Goal: Transaction & Acquisition: Obtain resource

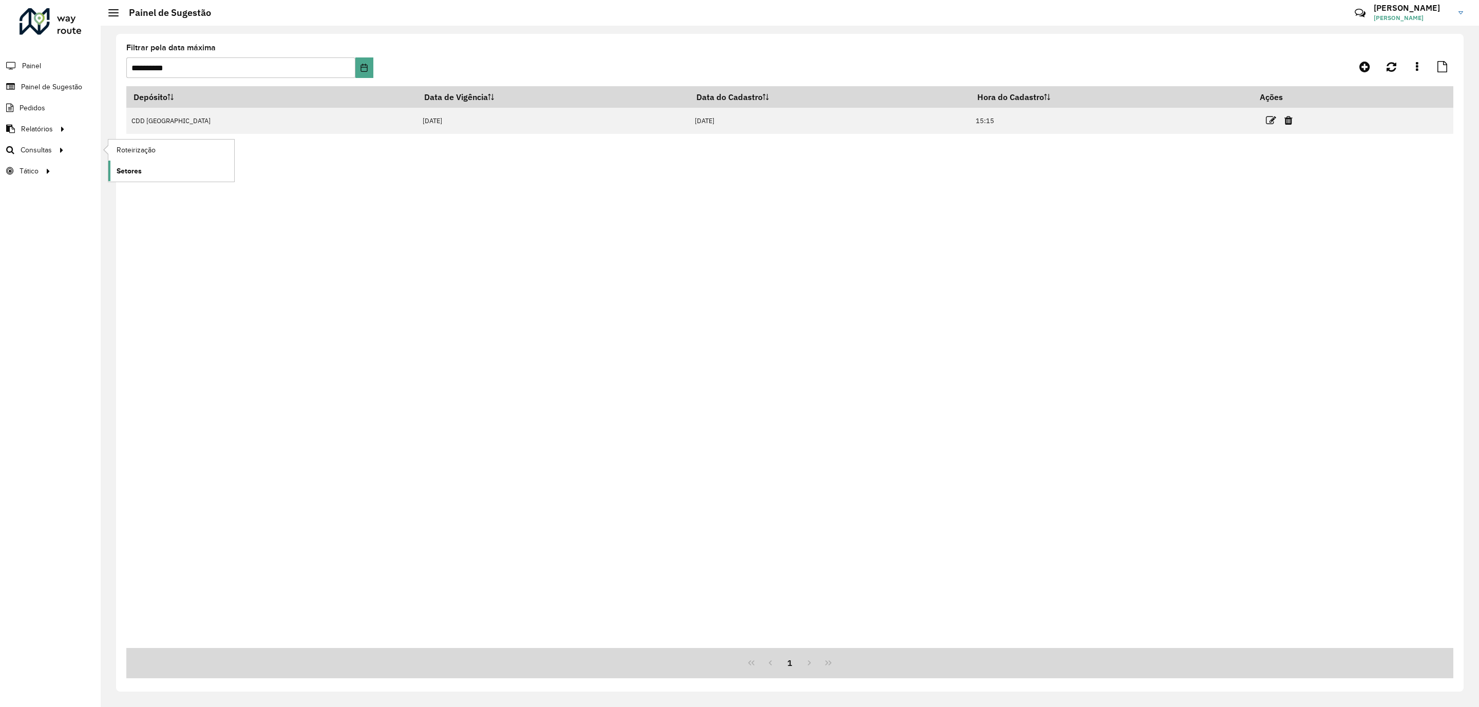
click at [126, 168] on span "Setores" at bounding box center [129, 171] width 25 height 11
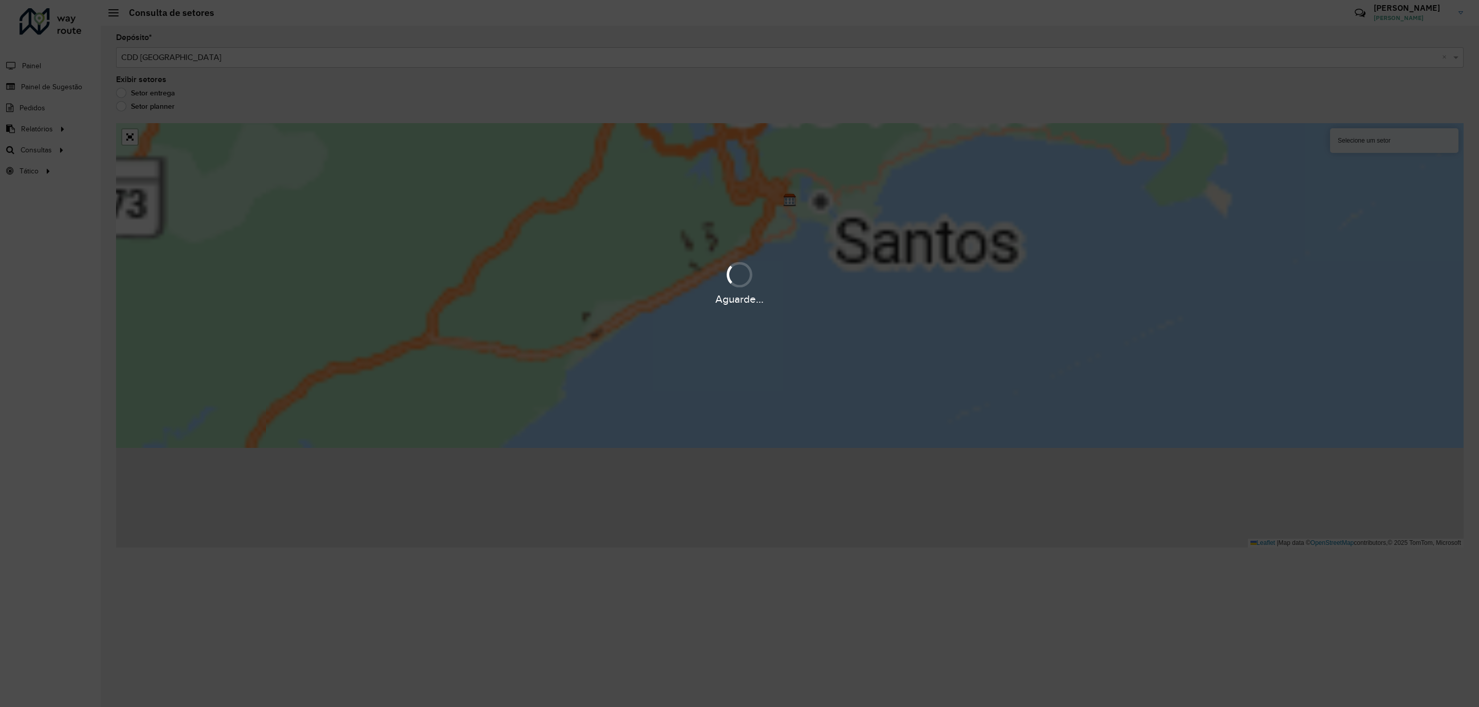
click at [133, 142] on div "Aguarde..." at bounding box center [739, 353] width 1479 height 707
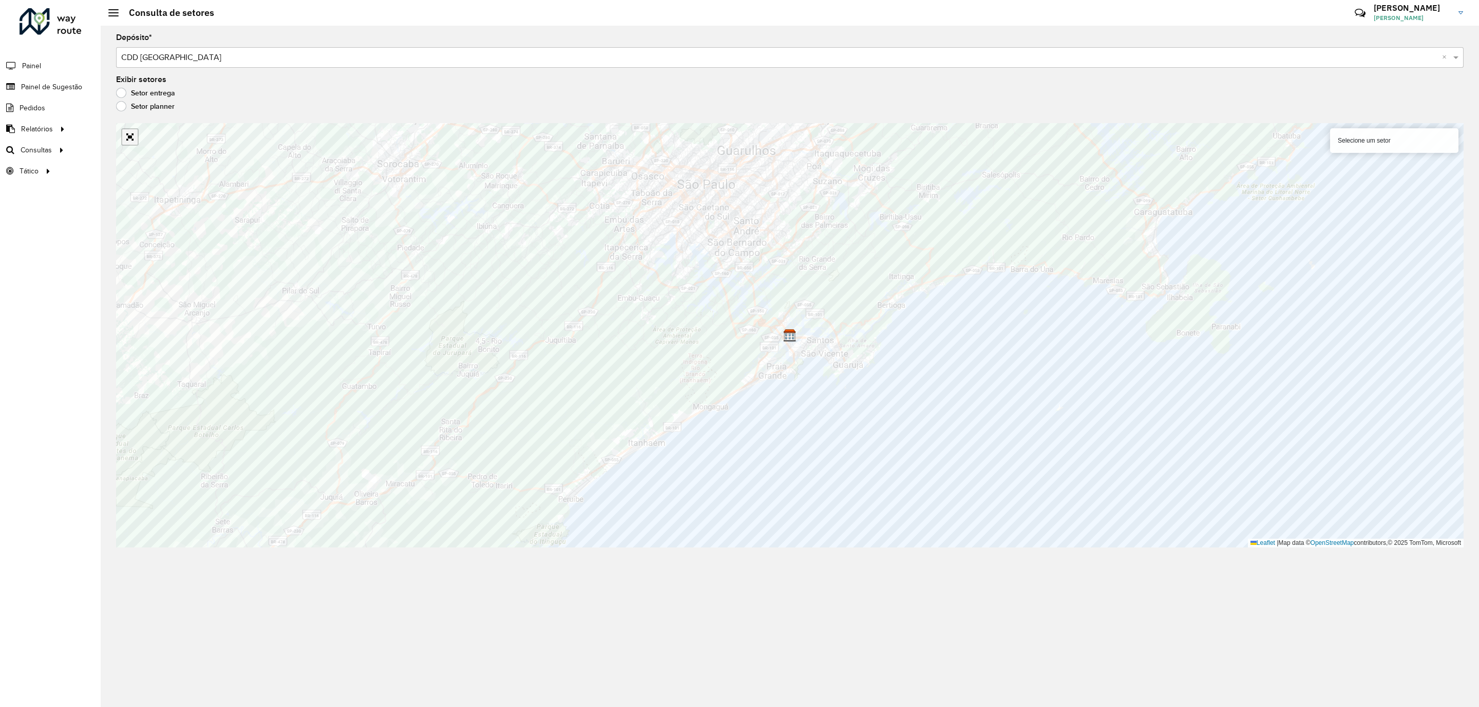
click at [135, 139] on link "Abrir mapa em tela cheia" at bounding box center [129, 136] width 15 height 15
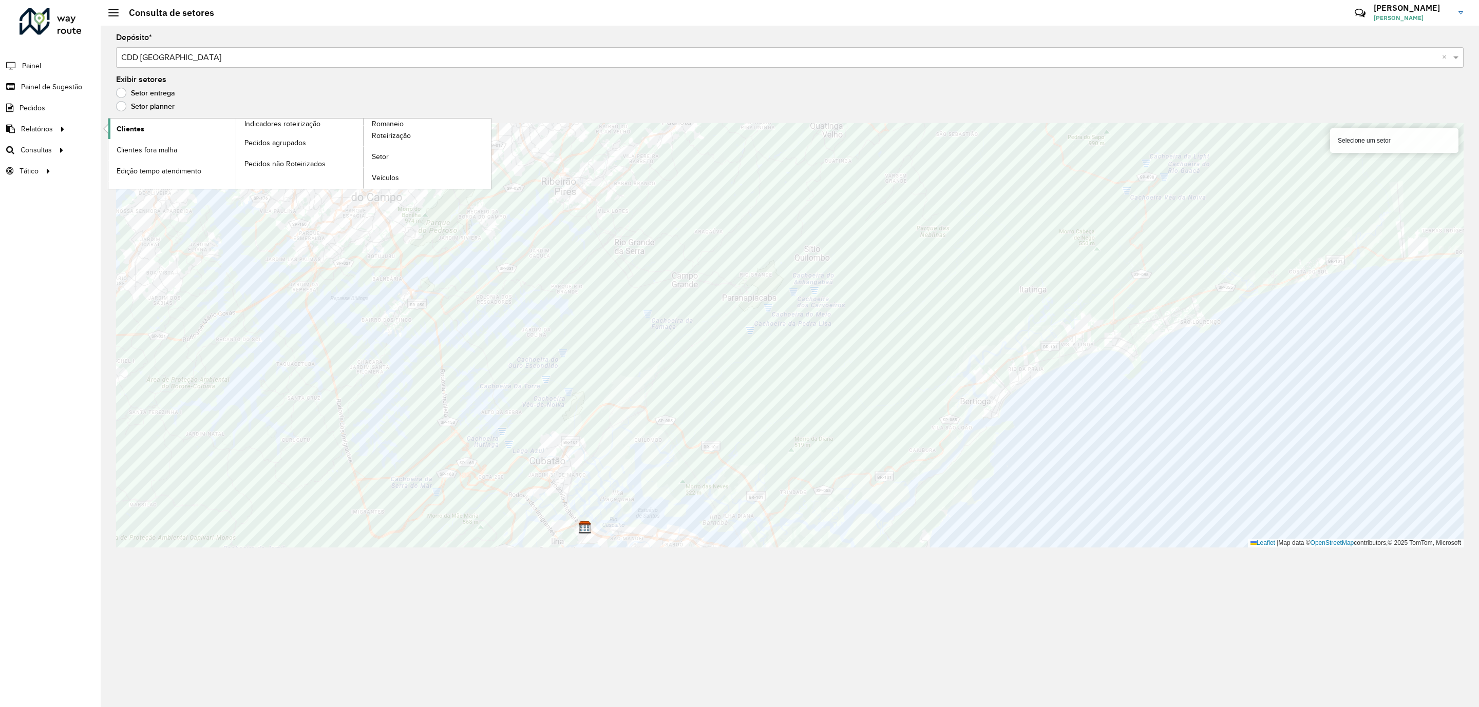
click at [129, 134] on span "Clientes" at bounding box center [131, 129] width 28 height 11
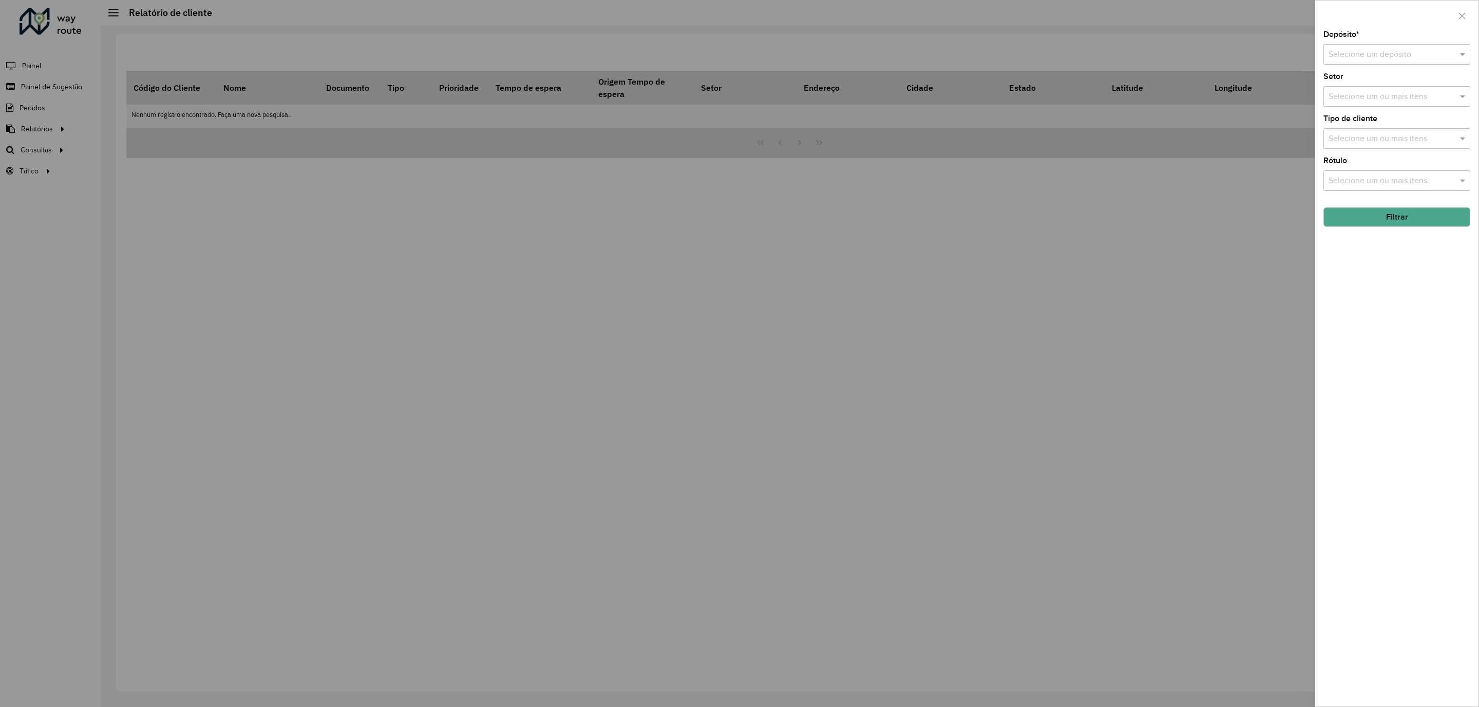
click at [1352, 55] on input "text" at bounding box center [1386, 55] width 116 height 12
click at [1351, 82] on span "CDD Praia Grande" at bounding box center [1378, 84] width 100 height 9
click at [1350, 142] on input "text" at bounding box center [1391, 139] width 131 height 12
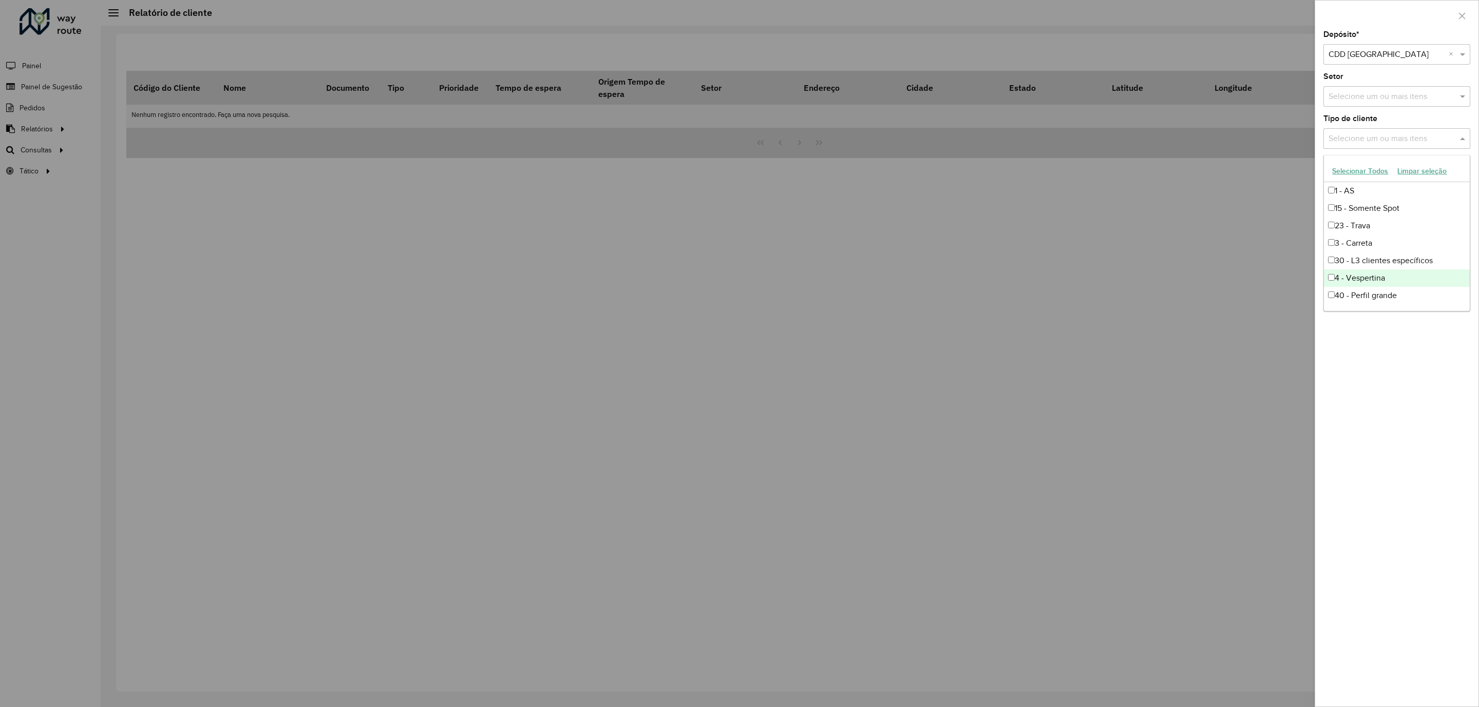
drag, startPoint x: 1469, startPoint y: 221, endPoint x: 1469, endPoint y: 251, distance: 30.3
click at [1469, 251] on ng-dropdown-panel "Selecionar Todos Limpar seleção 1 - AS 15 - Somente Spot 23 - Trava 3 - Carreta…" at bounding box center [1396, 233] width 146 height 157
click at [1340, 298] on div "9 - Difícil acesso" at bounding box center [1395, 296] width 145 height 17
click at [1345, 377] on div "Depósito * Selecione um depósito × CDD Praia Grande × Setor Selecione um ou mai…" at bounding box center [1396, 369] width 163 height 676
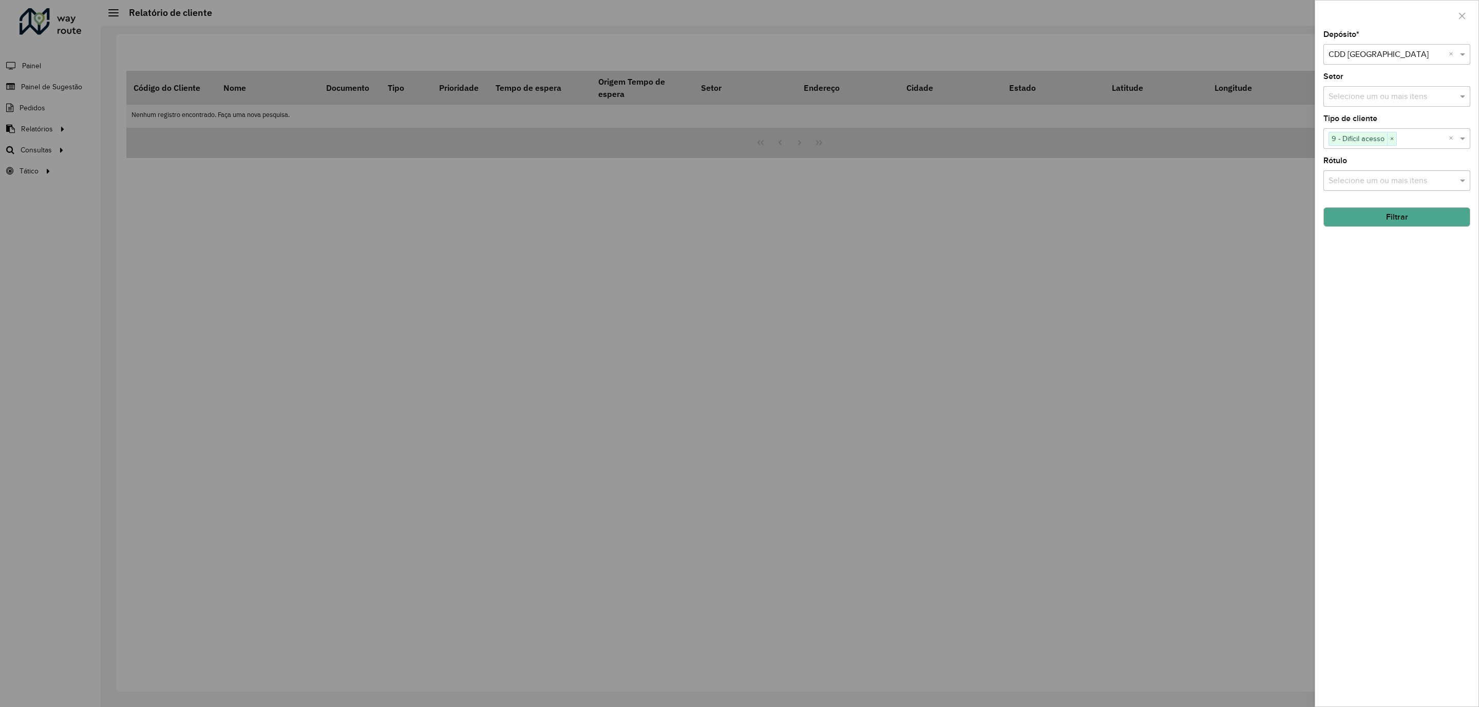
click at [1374, 226] on button "Filtrar" at bounding box center [1396, 217] width 147 height 20
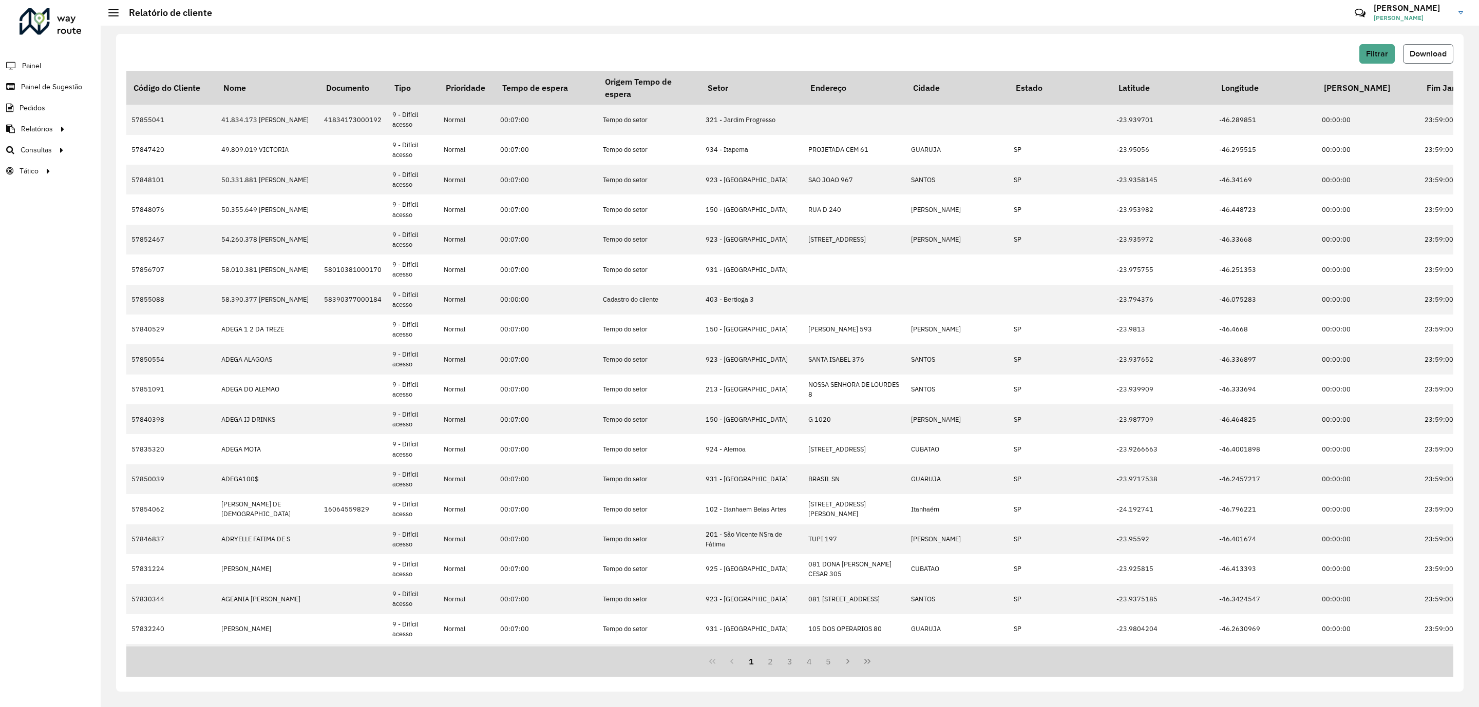
click at [1442, 55] on span "Download" at bounding box center [1427, 53] width 37 height 9
click at [154, 154] on span "Roteirização" at bounding box center [138, 150] width 42 height 11
click at [125, 170] on span "Setores" at bounding box center [129, 171] width 25 height 11
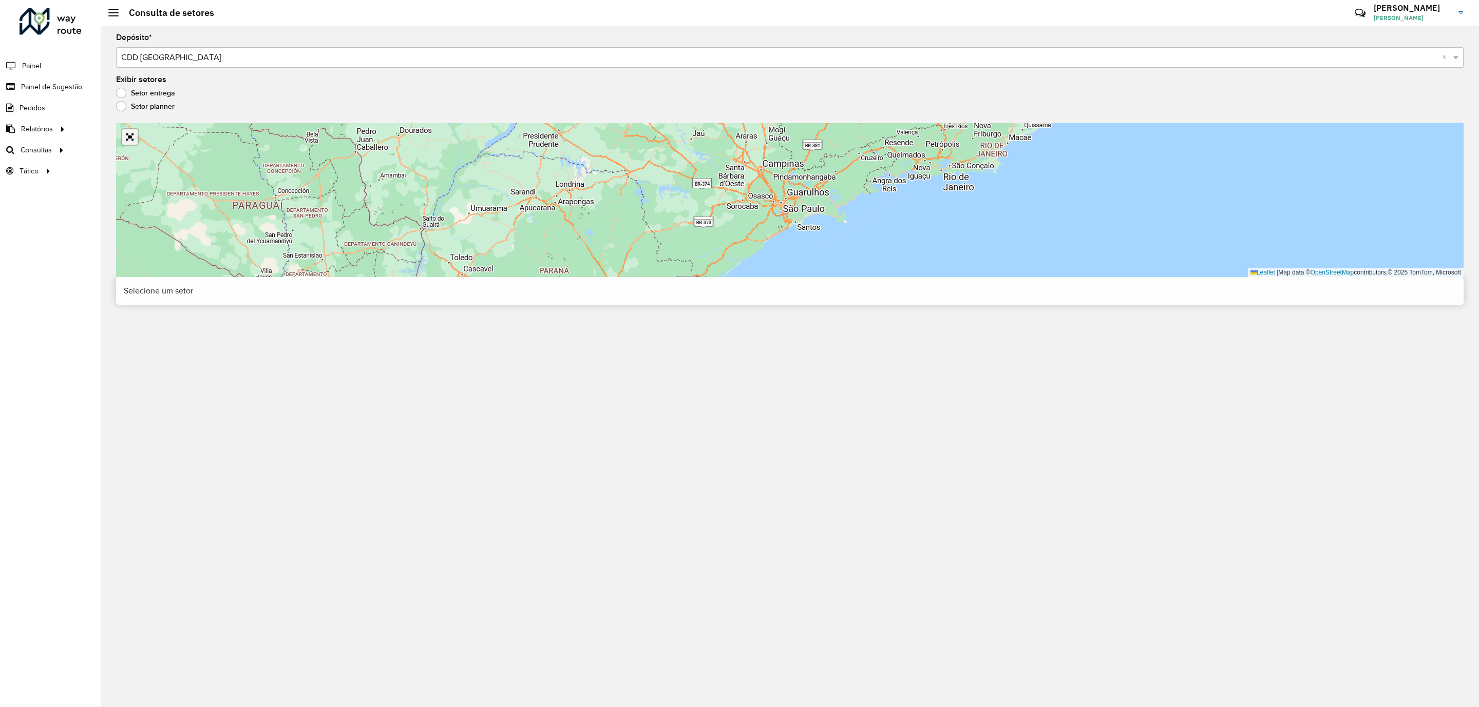
click at [130, 135] on link "Abrir mapa em tela cheia" at bounding box center [129, 136] width 15 height 15
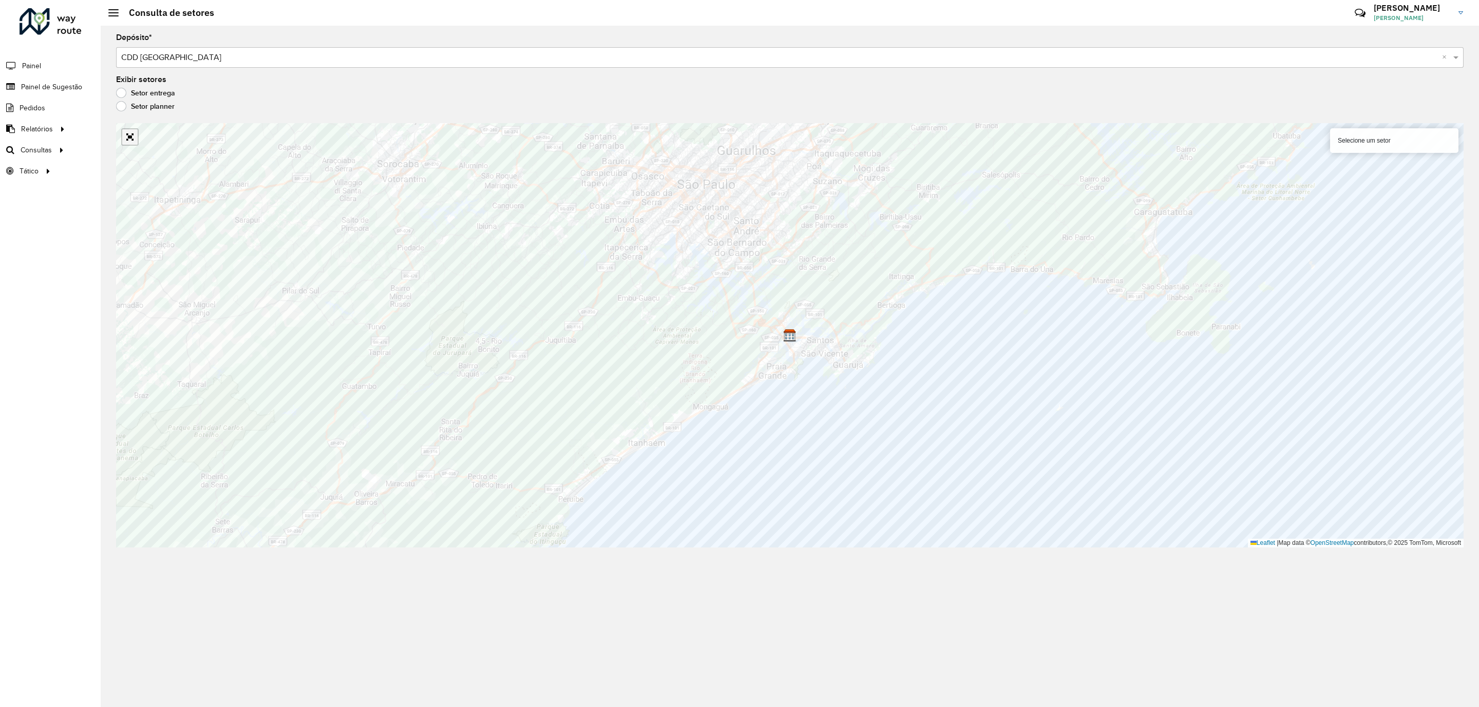
click at [128, 136] on link "Abrir mapa em tela cheia" at bounding box center [129, 136] width 15 height 15
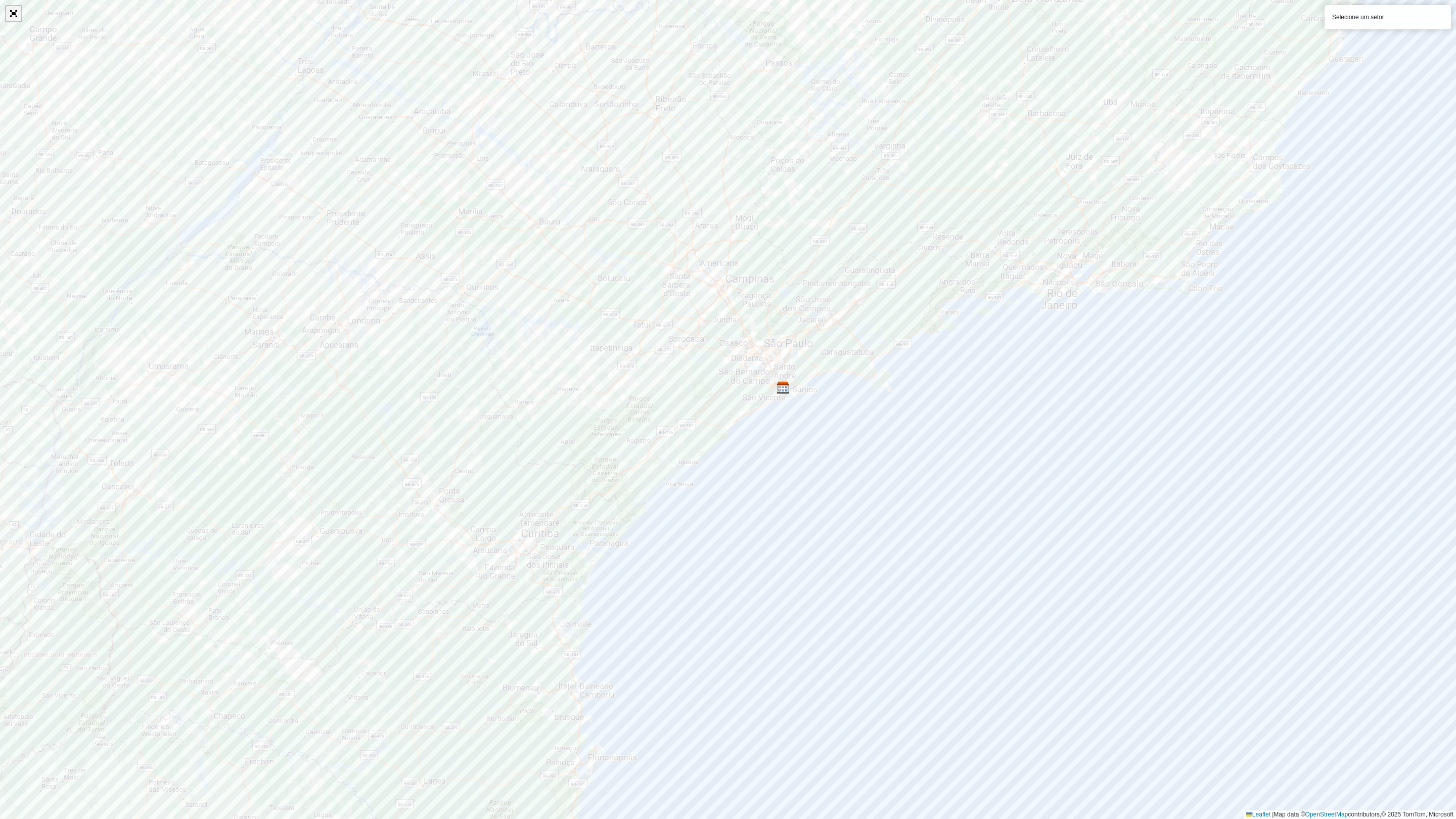
click at [13, 9] on link "Abrir mapa em tela cheia" at bounding box center [13, 13] width 15 height 15
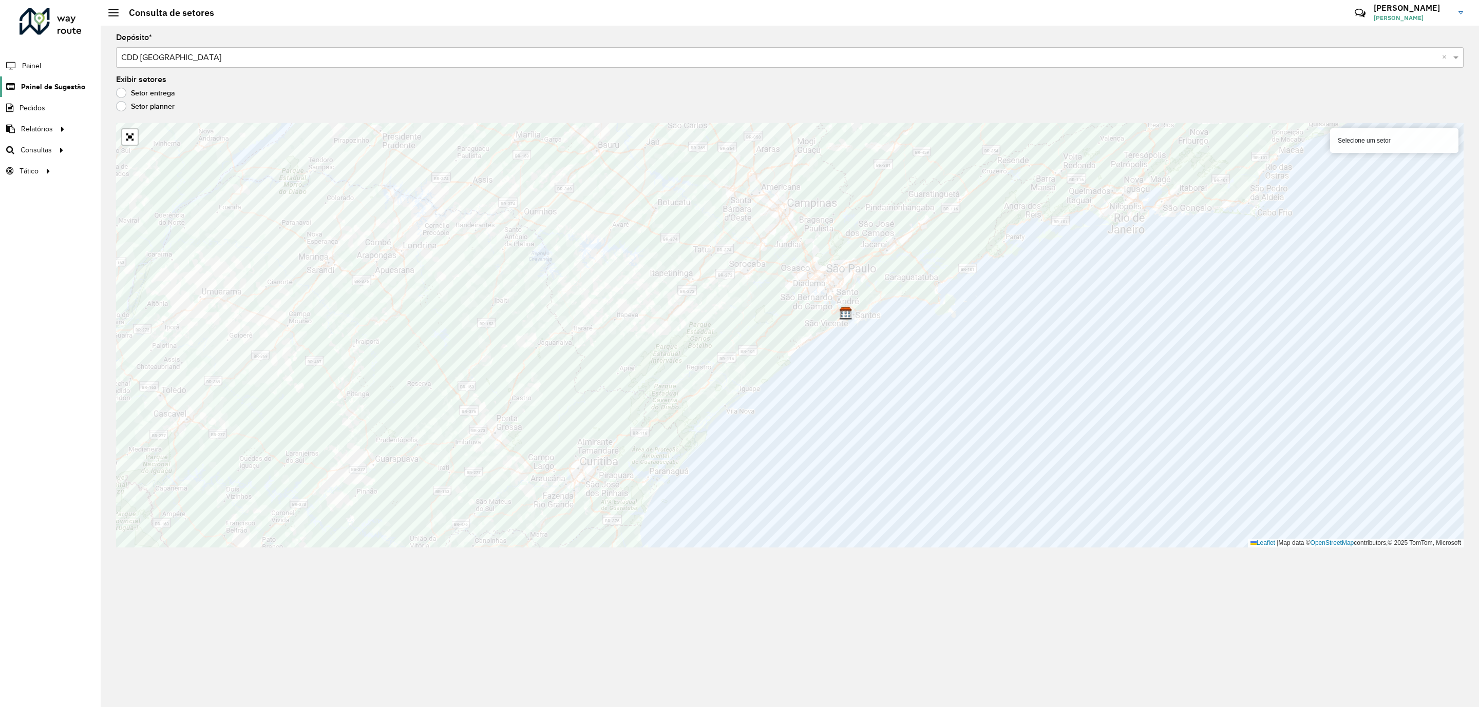
click at [44, 88] on span "Painel de Sugestão" at bounding box center [53, 87] width 64 height 11
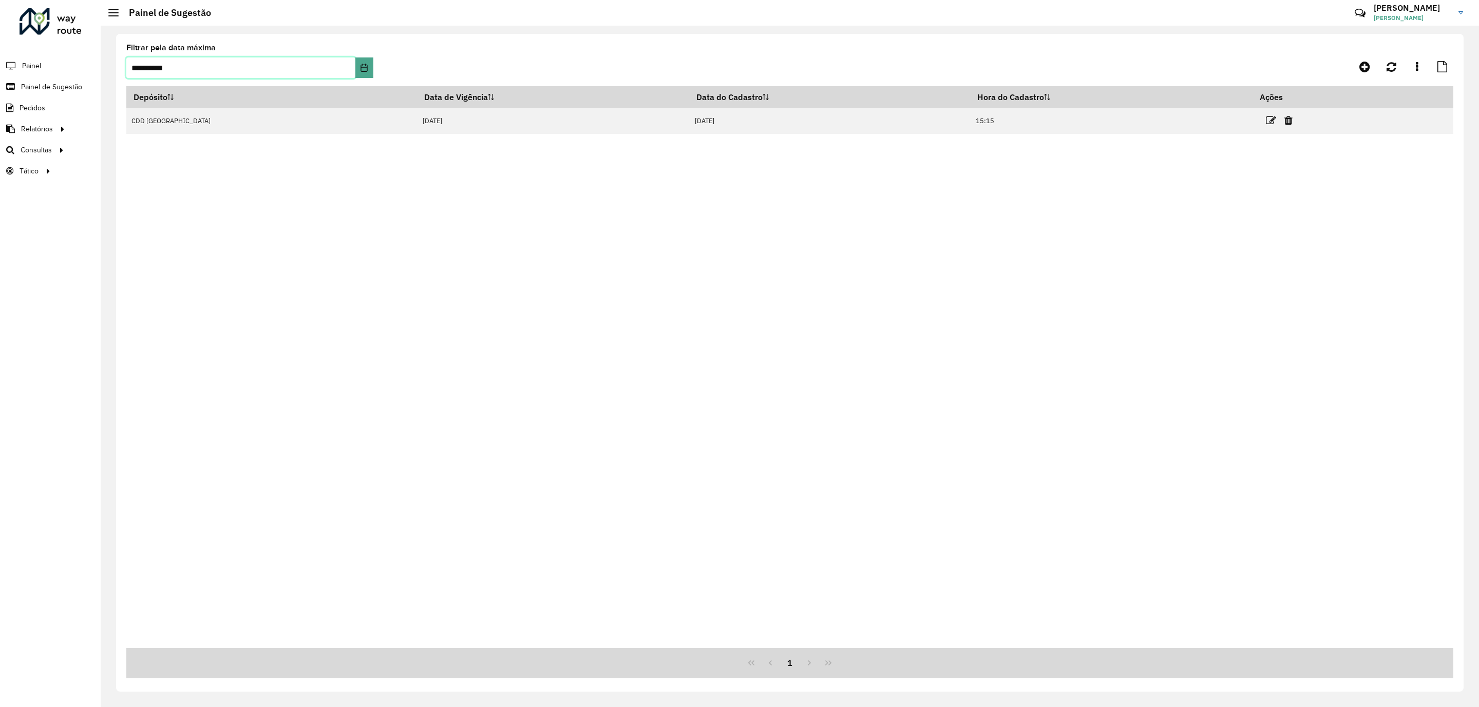
click at [266, 71] on input "**********" at bounding box center [240, 67] width 229 height 21
click at [373, 54] on div "**********" at bounding box center [249, 61] width 247 height 34
click at [365, 66] on icon "Choose Date" at bounding box center [364, 68] width 8 height 8
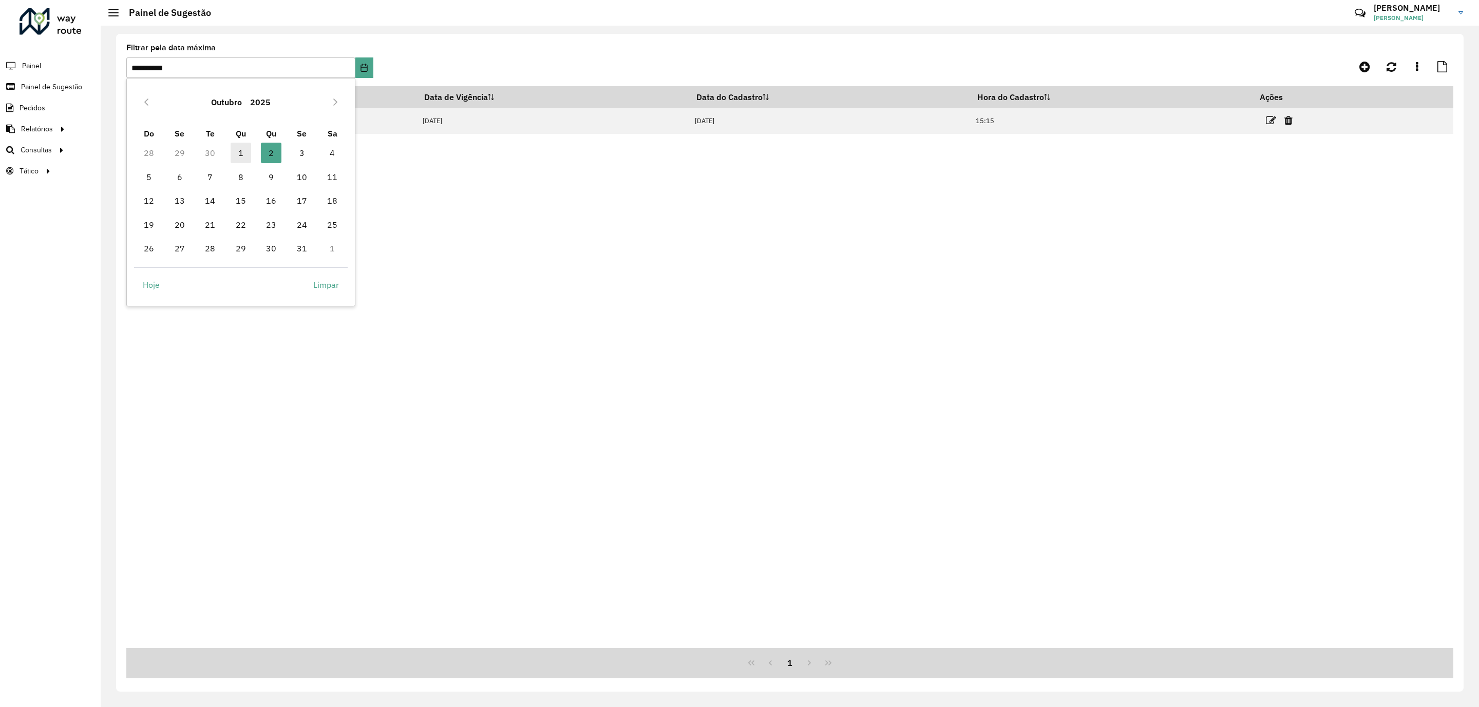
click at [245, 155] on span "1" at bounding box center [241, 153] width 21 height 21
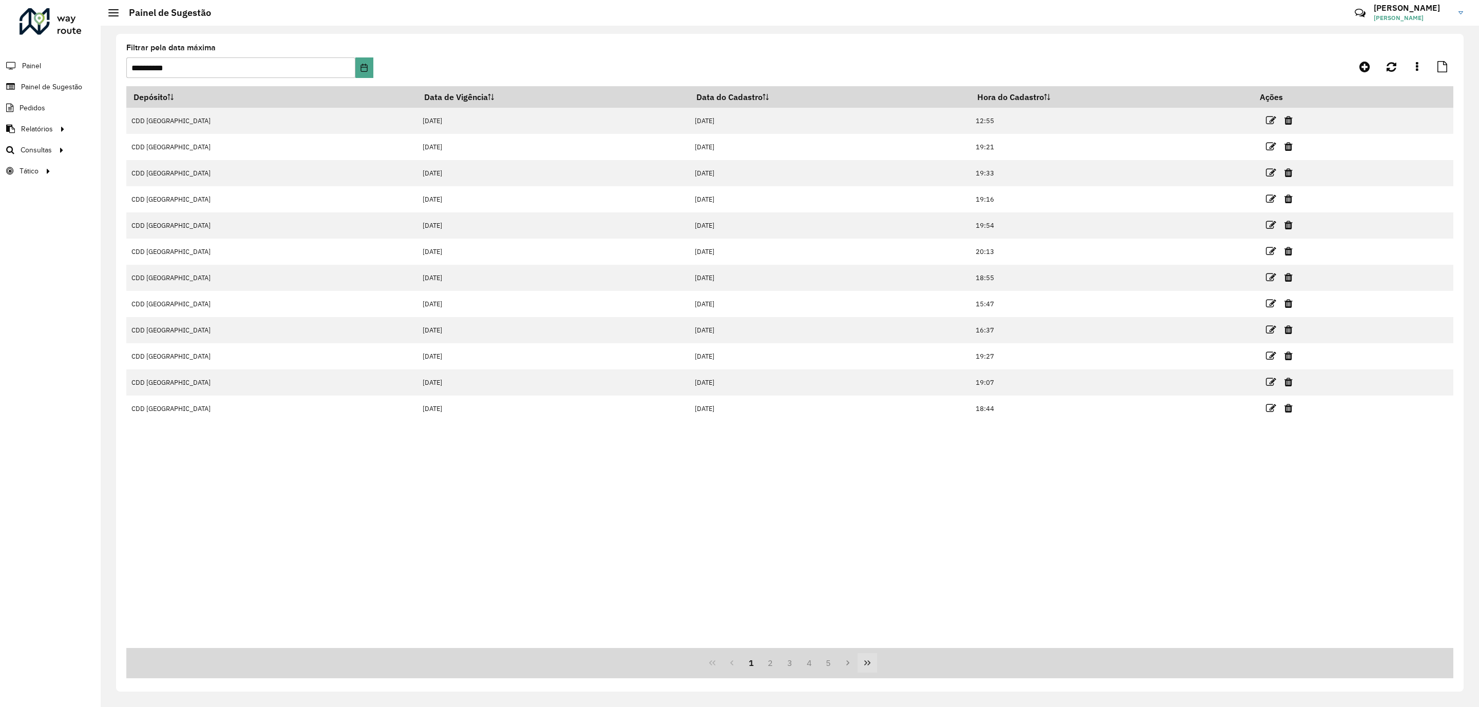
click at [863, 664] on icon "Last Page" at bounding box center [867, 663] width 8 height 8
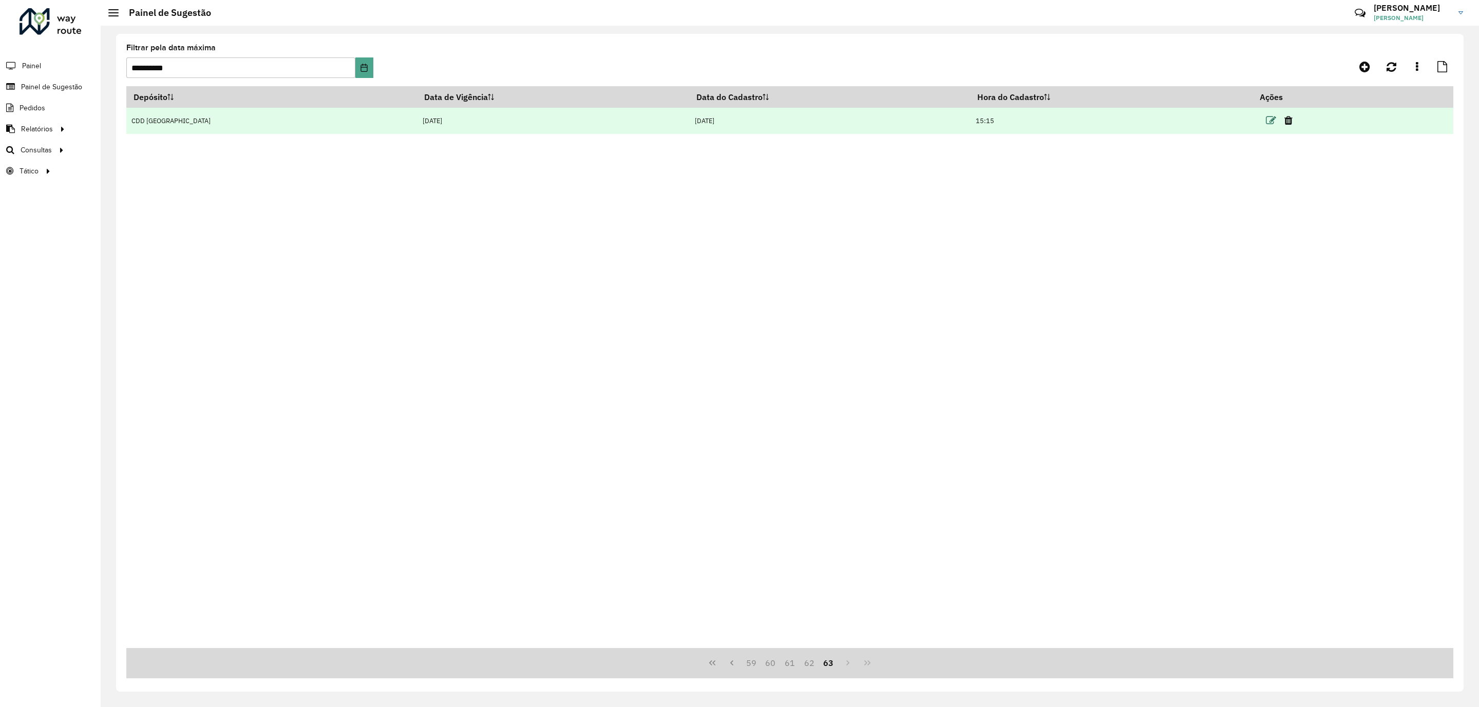
click at [1252, 120] on td at bounding box center [1283, 121] width 62 height 26
click at [1266, 121] on td at bounding box center [1283, 121] width 62 height 26
click at [1265, 119] on icon at bounding box center [1270, 121] width 10 height 10
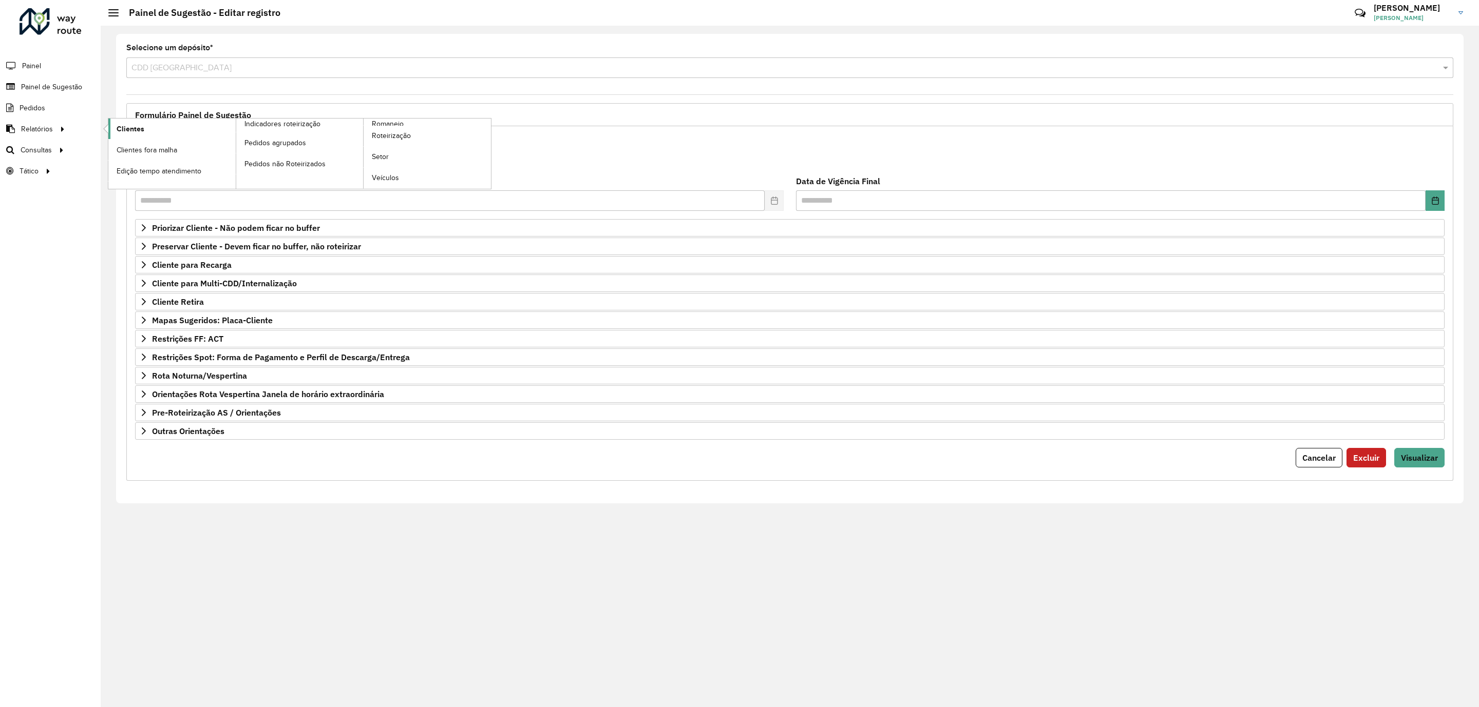
click at [142, 128] on span "Clientes" at bounding box center [131, 129] width 28 height 11
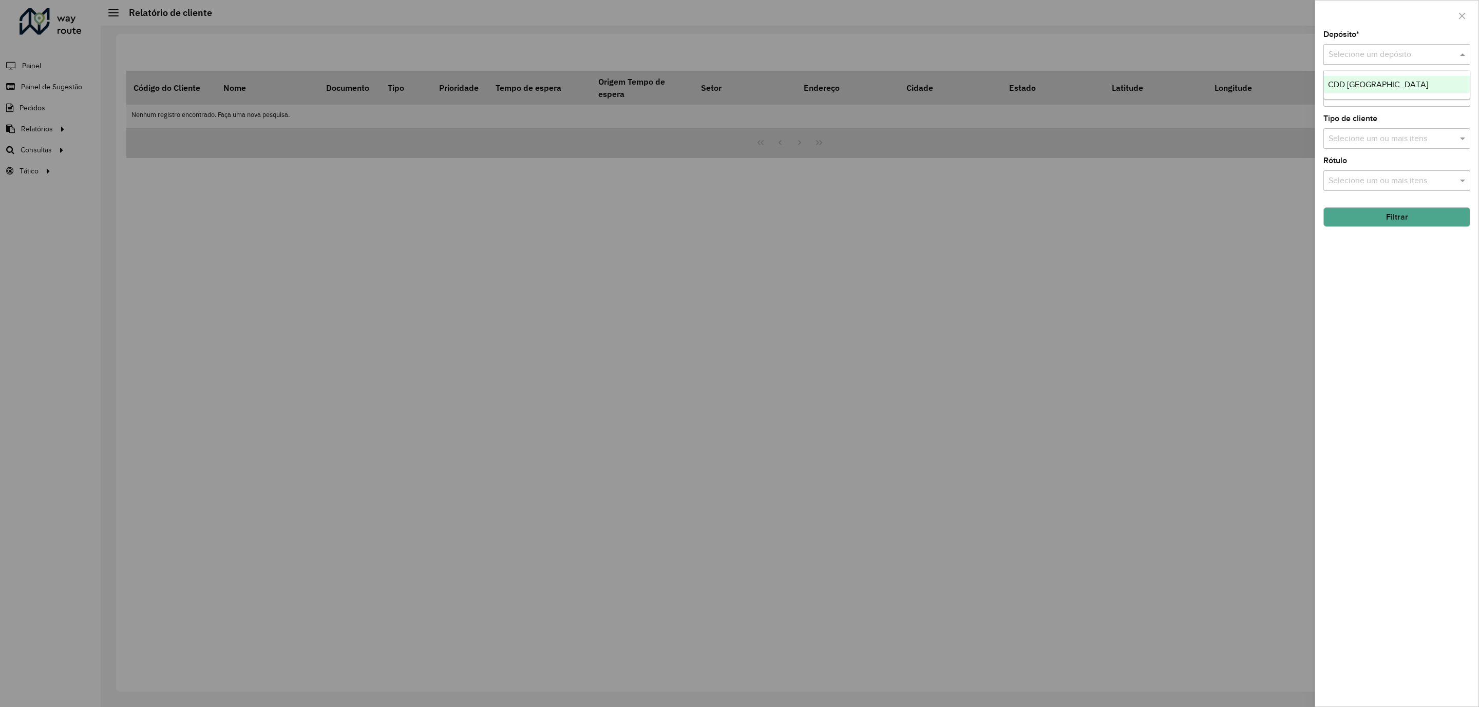
click at [1357, 62] on div "Selecione um depósito" at bounding box center [1396, 54] width 147 height 21
click at [1359, 85] on span "CDD Praia Grande" at bounding box center [1378, 84] width 100 height 9
click at [1357, 97] on input "text" at bounding box center [1391, 97] width 131 height 12
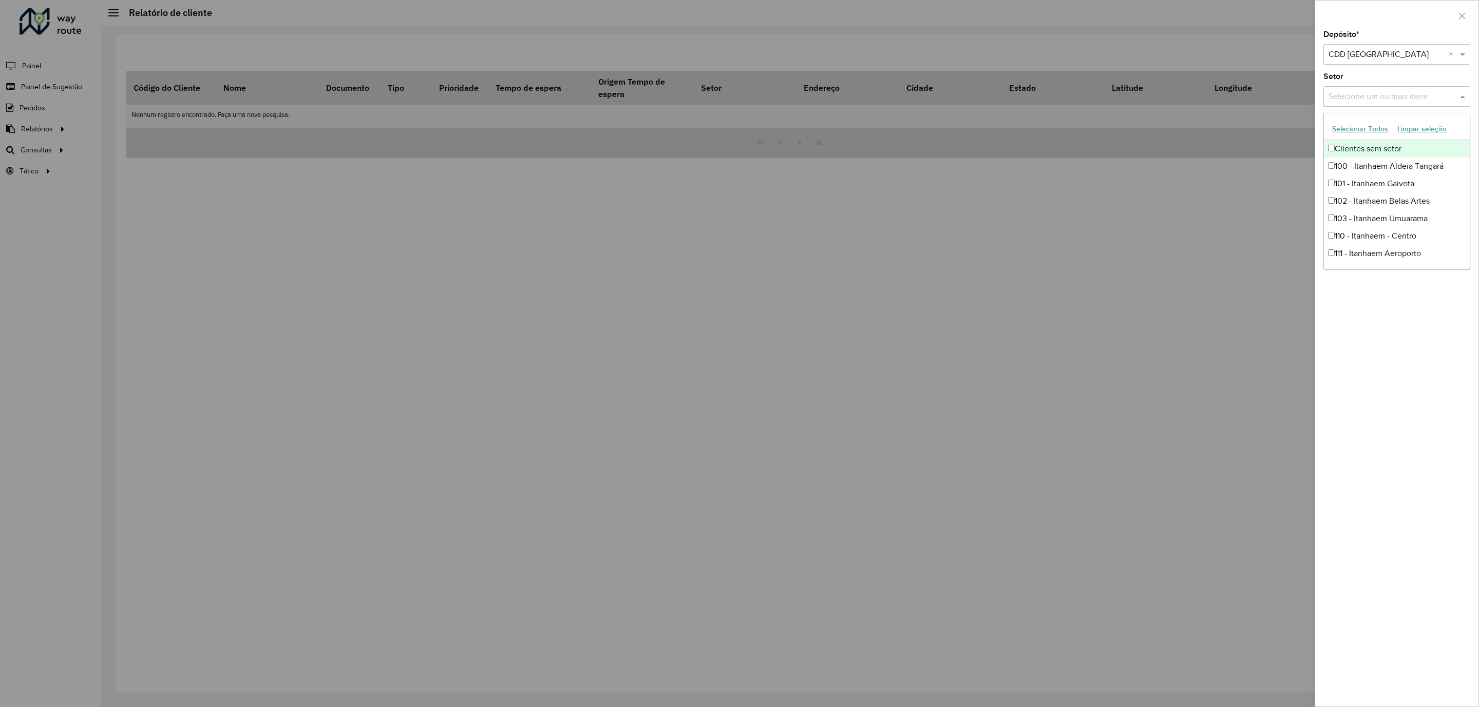
click at [1357, 97] on input "text" at bounding box center [1391, 97] width 131 height 12
click at [1352, 104] on div "Selecione um ou mais itens" at bounding box center [1396, 96] width 147 height 21
click at [1420, 133] on button "Limpar seleção" at bounding box center [1421, 129] width 59 height 16
click at [1361, 341] on div "Depósito * Selecione um depósito × CDD Praia Grande × Setor Selecione um ou mai…" at bounding box center [1396, 369] width 163 height 676
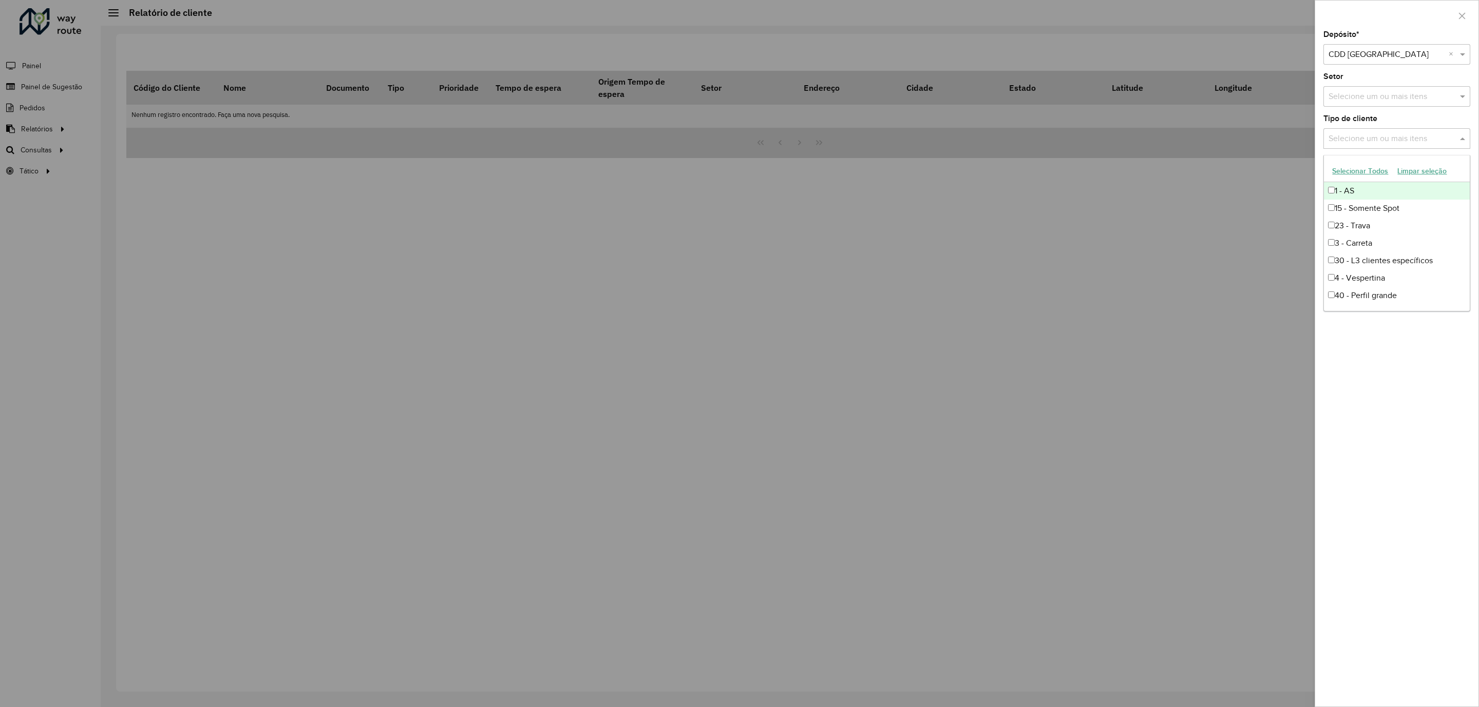
click at [1367, 138] on input "text" at bounding box center [1391, 139] width 131 height 12
click at [1344, 484] on div "Depósito * Selecione um depósito × CDD Praia Grande × Setor Selecione um ou mai…" at bounding box center [1396, 369] width 163 height 676
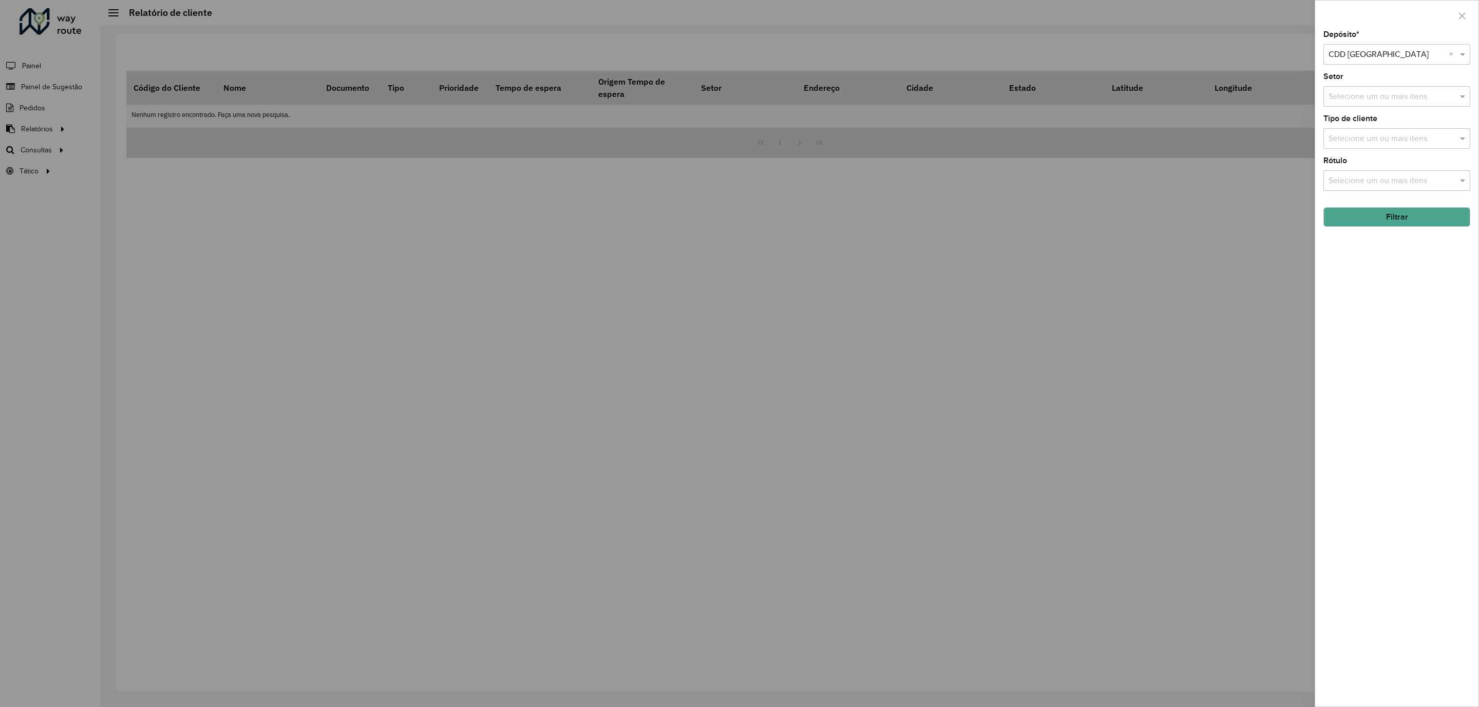
click at [1358, 144] on input "text" at bounding box center [1391, 139] width 131 height 12
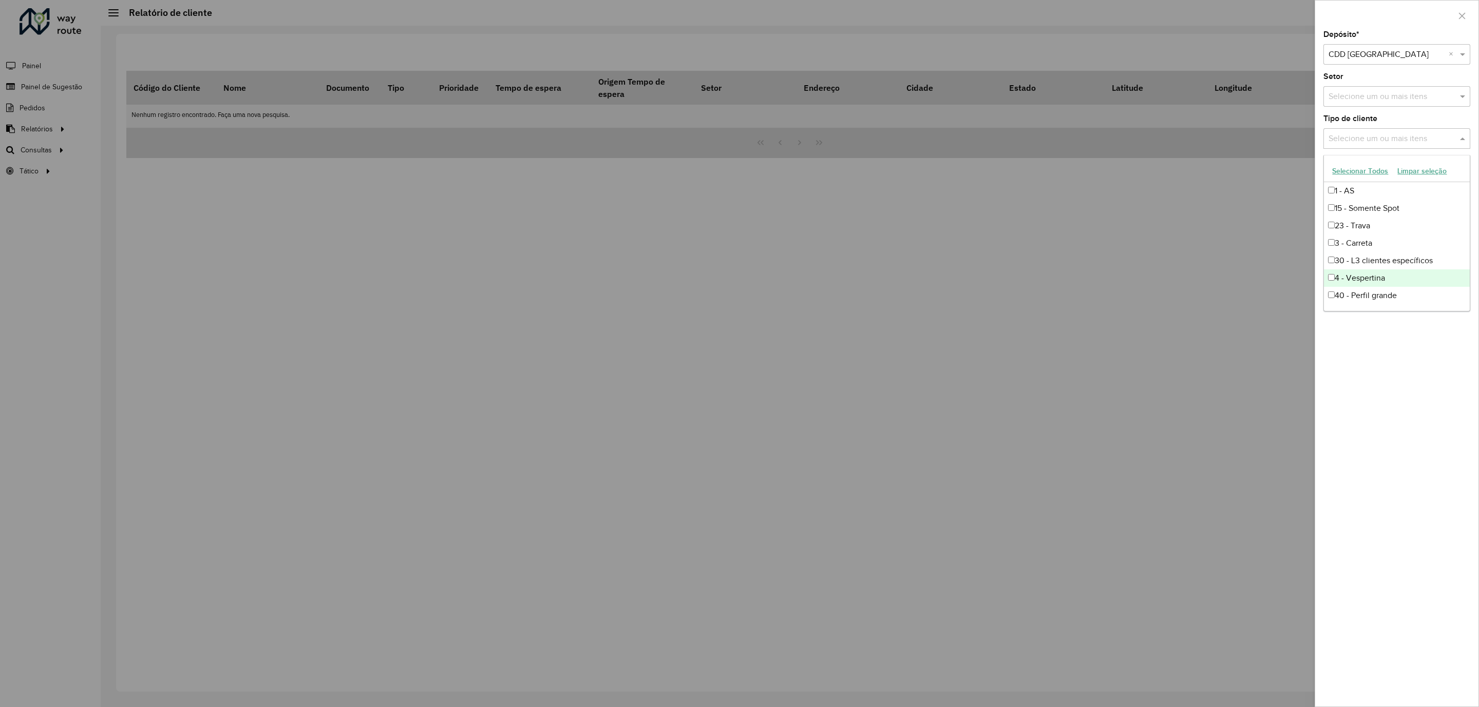
click at [1352, 542] on div "Depósito * Selecione um depósito × CDD Praia Grande × Setor Selecione um ou mai…" at bounding box center [1396, 369] width 163 height 676
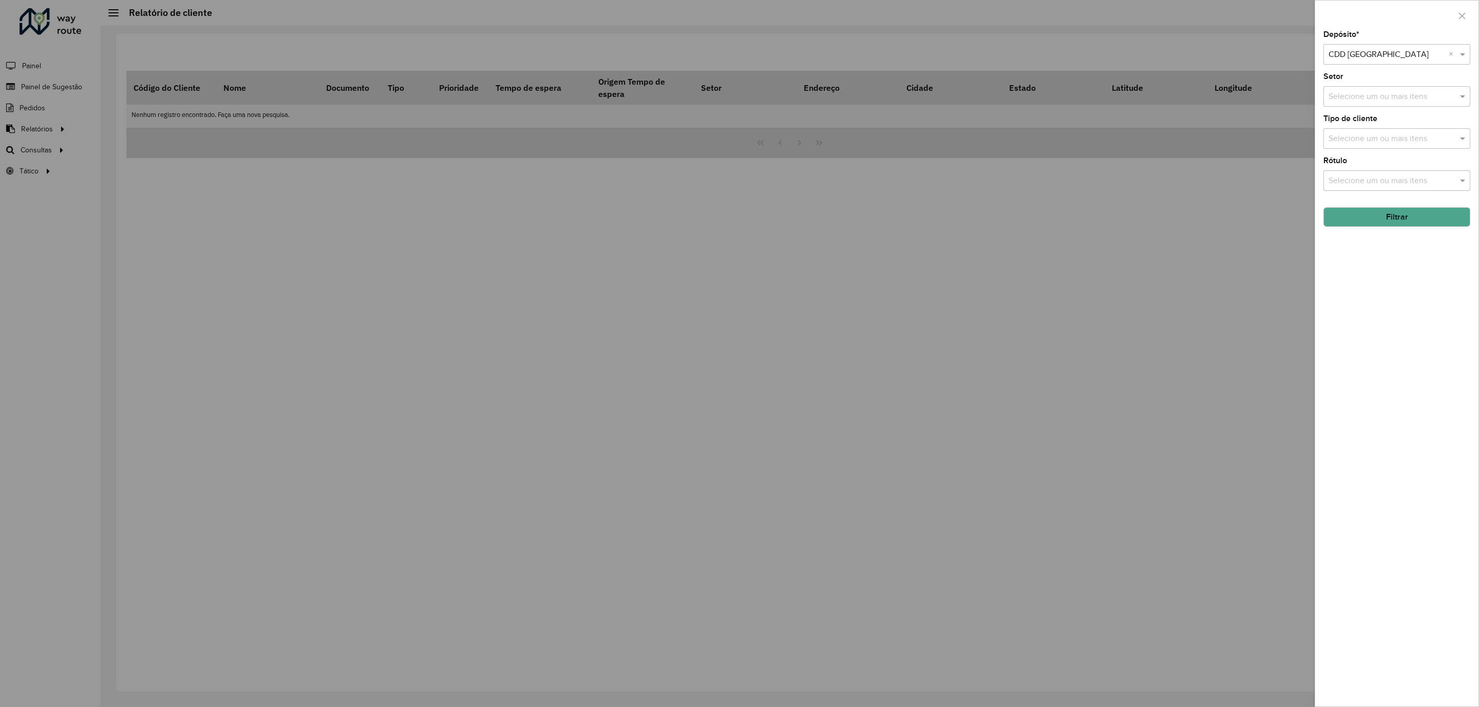
click at [1364, 187] on input "text" at bounding box center [1391, 181] width 131 height 12
click at [1385, 459] on div "Depósito * Selecione um depósito × CDD Praia Grande × Setor Selecione um ou mai…" at bounding box center [1396, 369] width 163 height 676
click at [1381, 350] on div "Depósito * Selecione um depósito × CDD Praia Grande × Setor Selecione um ou mai…" at bounding box center [1396, 369] width 163 height 676
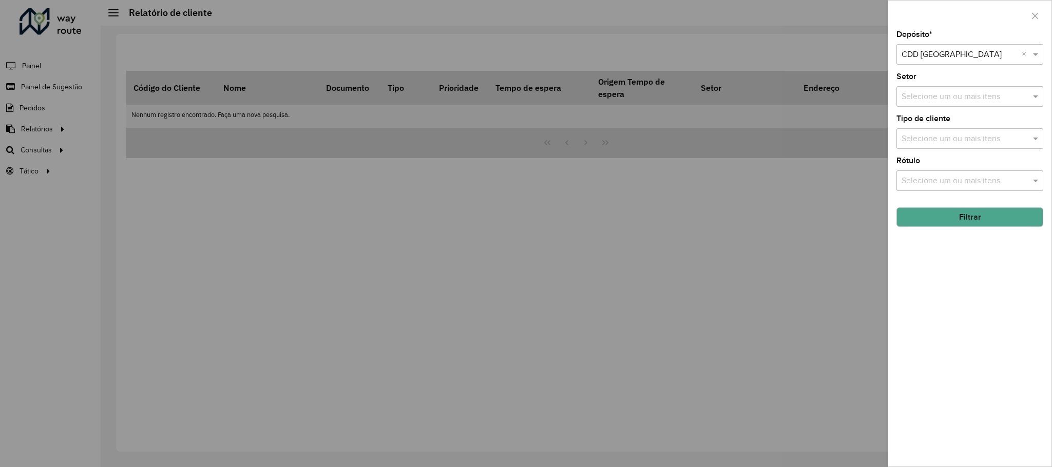
click at [641, 205] on div at bounding box center [526, 233] width 1052 height 467
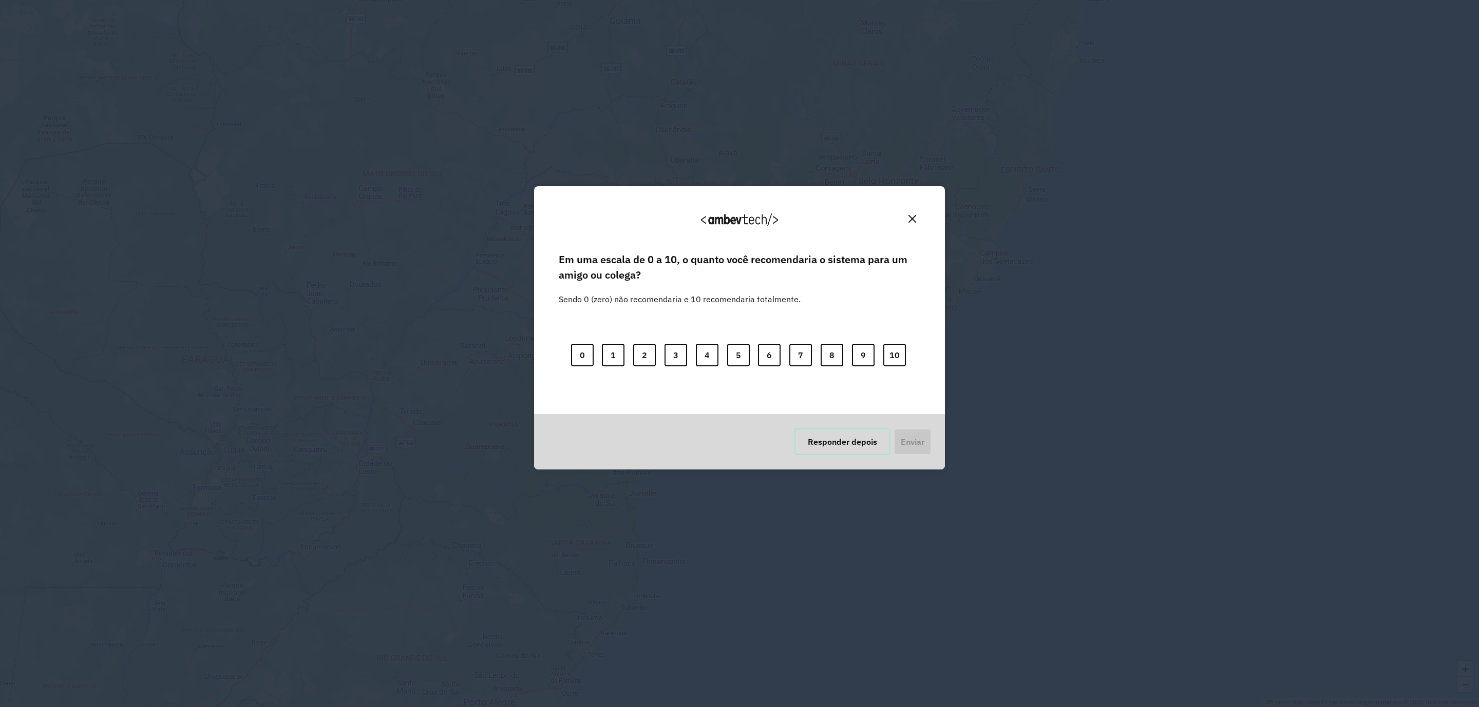
click at [856, 442] on button "Responder depois" at bounding box center [842, 442] width 96 height 27
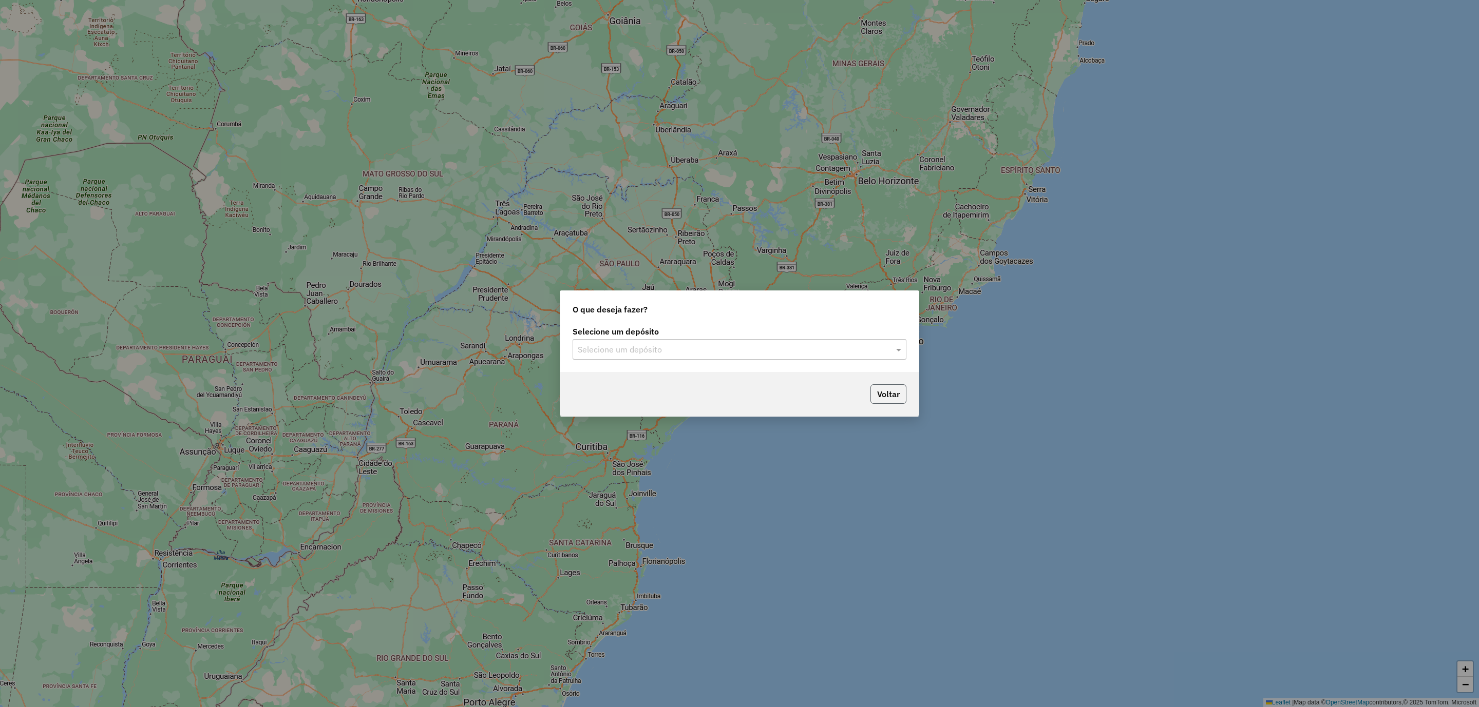
click at [884, 402] on button "Voltar" at bounding box center [888, 395] width 36 height 20
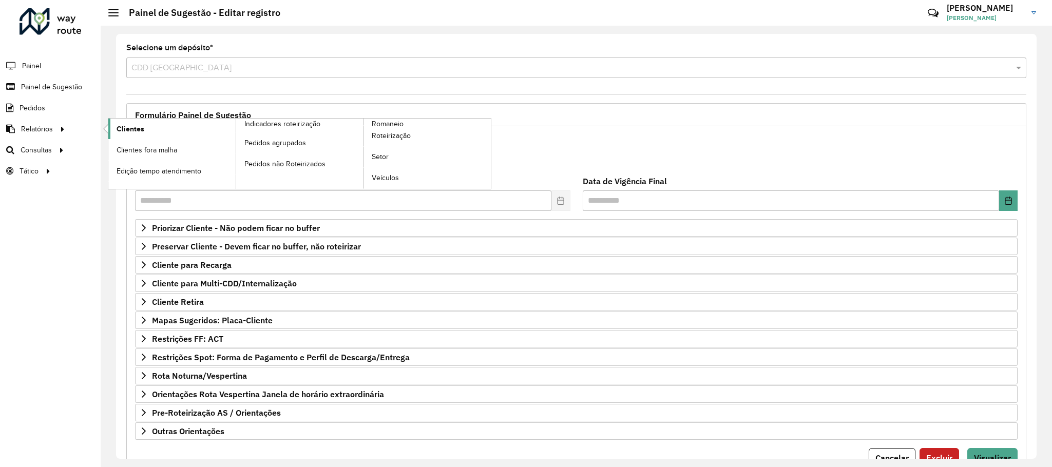
click at [148, 120] on link "Clientes" at bounding box center [171, 129] width 127 height 21
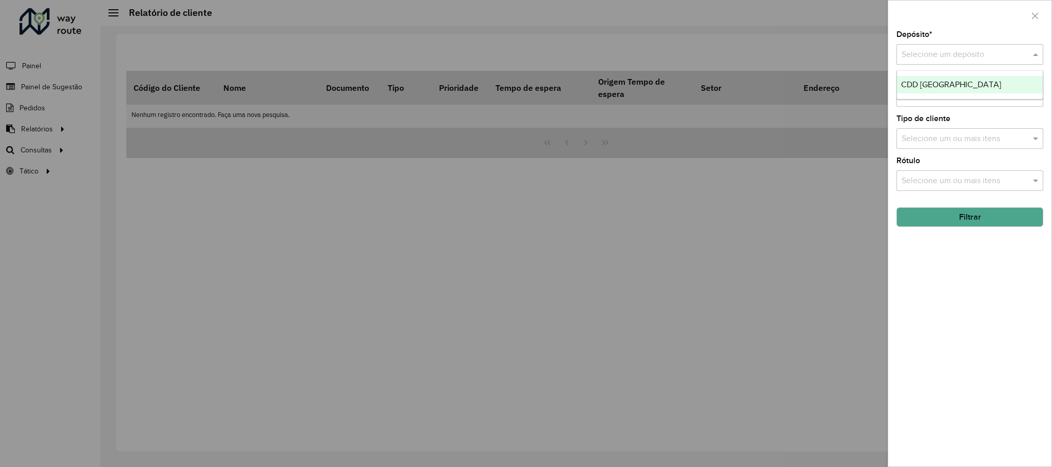
click at [952, 51] on input "text" at bounding box center [959, 55] width 116 height 12
click at [949, 87] on span "CDD Praia Grande" at bounding box center [951, 84] width 100 height 9
